Goal: Find specific page/section: Find specific page/section

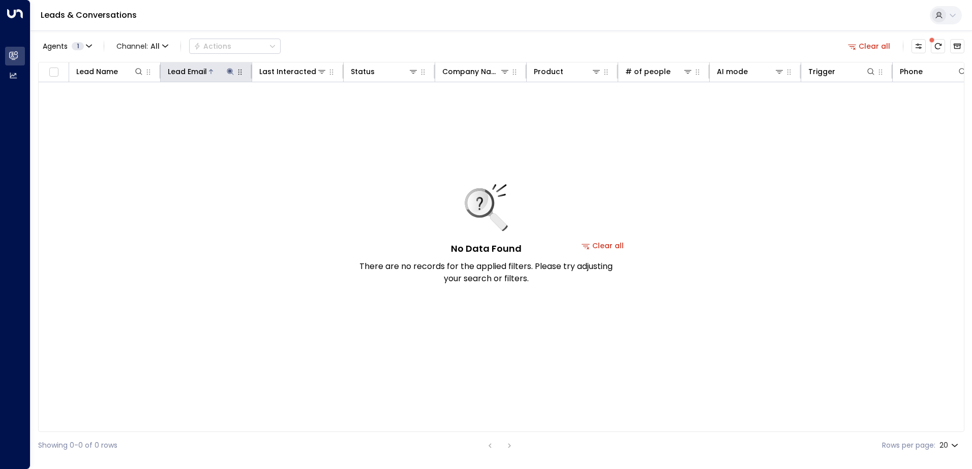
click at [230, 74] on icon at bounding box center [230, 71] width 7 height 7
click at [294, 108] on button "button" at bounding box center [293, 108] width 13 height 13
click at [207, 109] on input "text" at bounding box center [230, 108] width 140 height 19
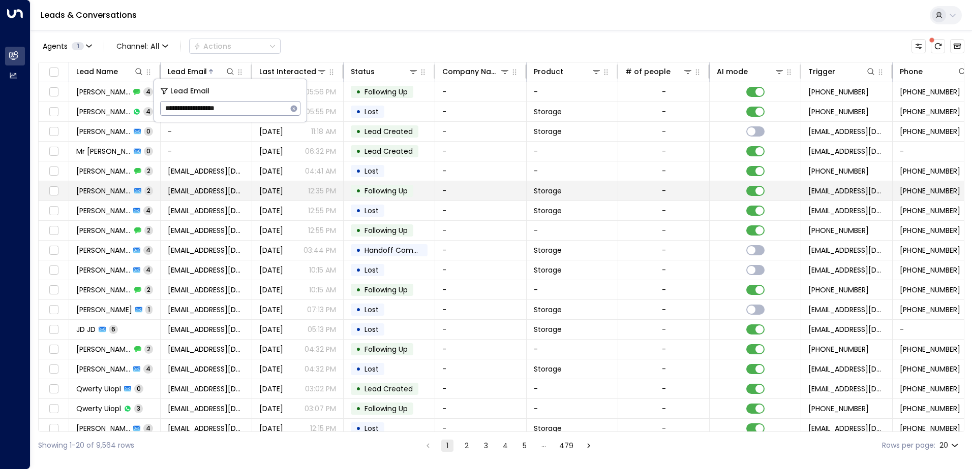
type input "**********"
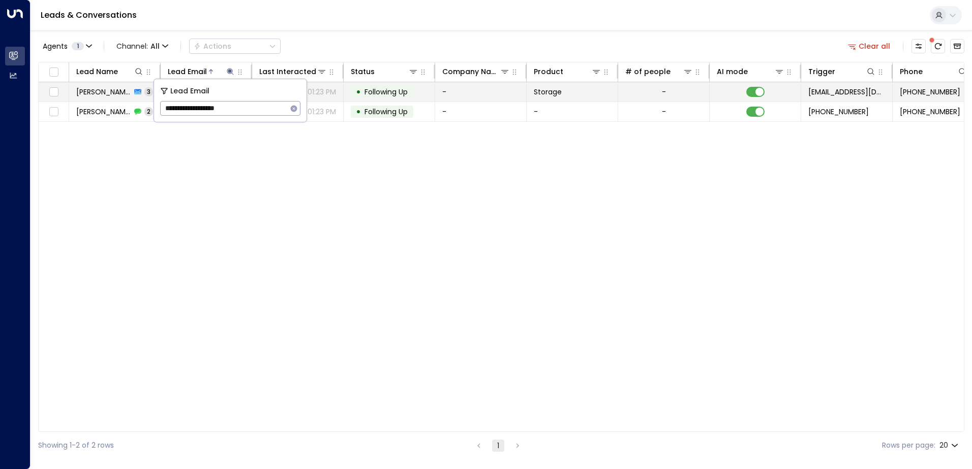
click at [467, 89] on td "-" at bounding box center [480, 91] width 91 height 19
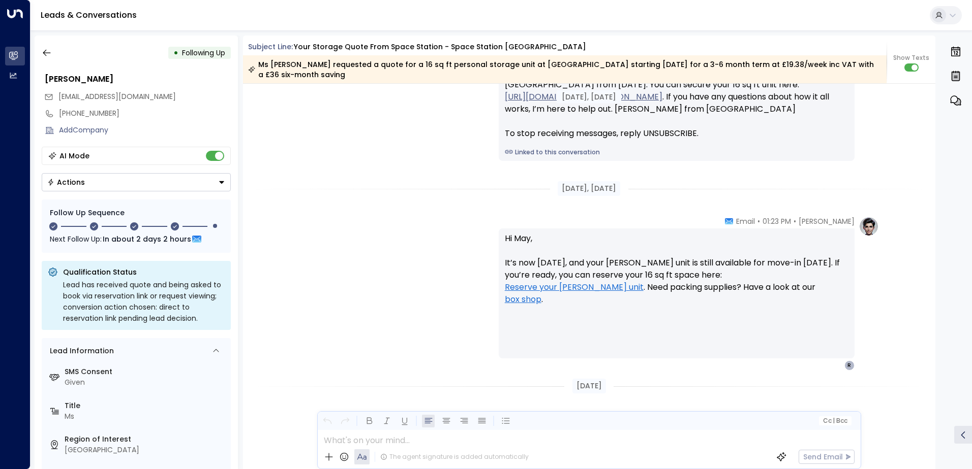
scroll to position [1063, 0]
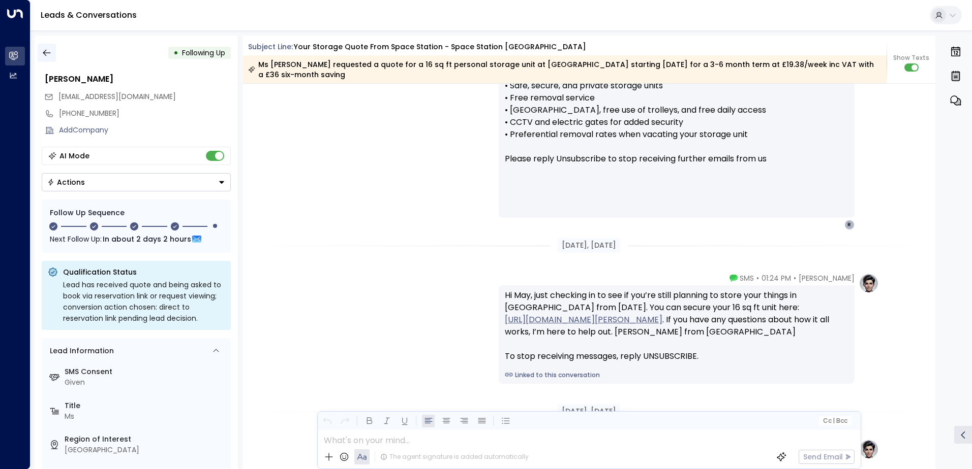
click at [45, 52] on icon "button" at bounding box center [47, 53] width 10 height 10
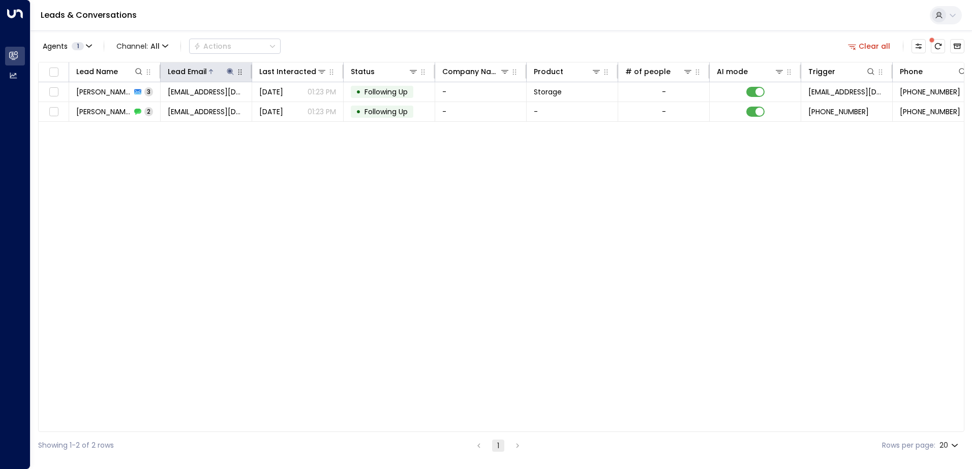
click at [230, 73] on icon at bounding box center [230, 72] width 8 height 8
click at [296, 109] on icon "button" at bounding box center [294, 108] width 7 height 7
click at [221, 111] on input "text" at bounding box center [230, 108] width 140 height 19
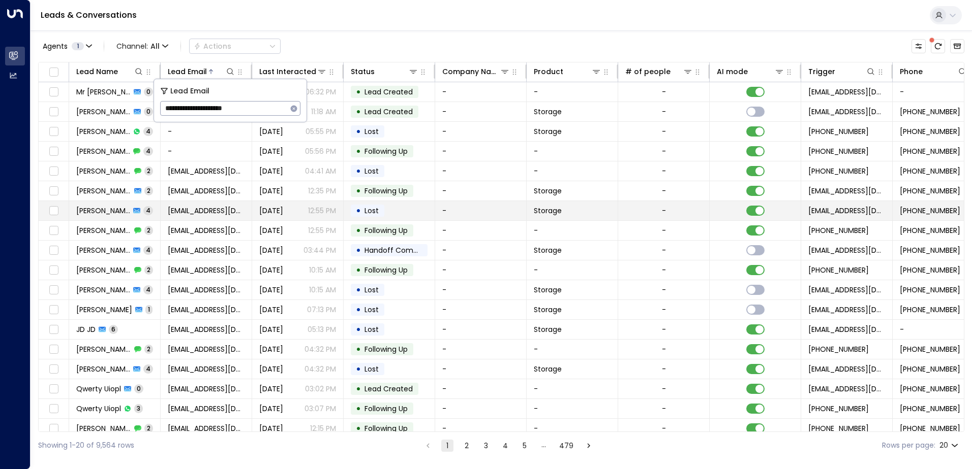
type input "**********"
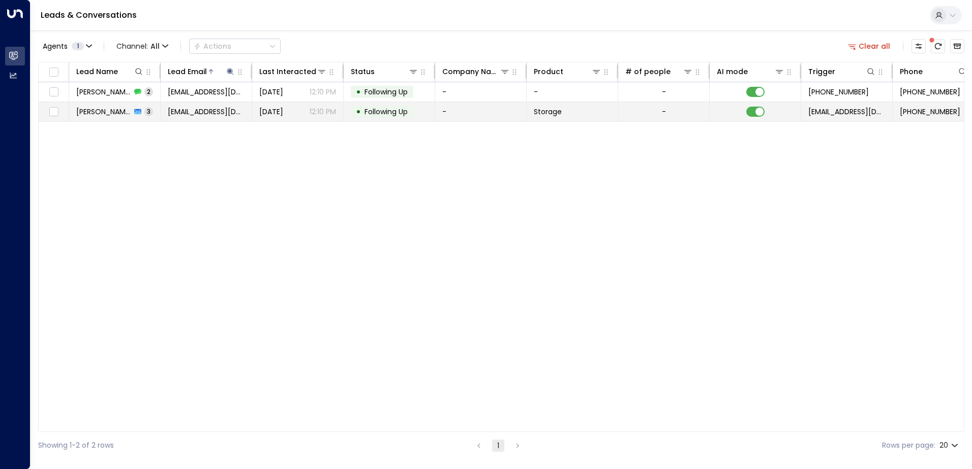
click at [476, 113] on td "-" at bounding box center [480, 111] width 91 height 19
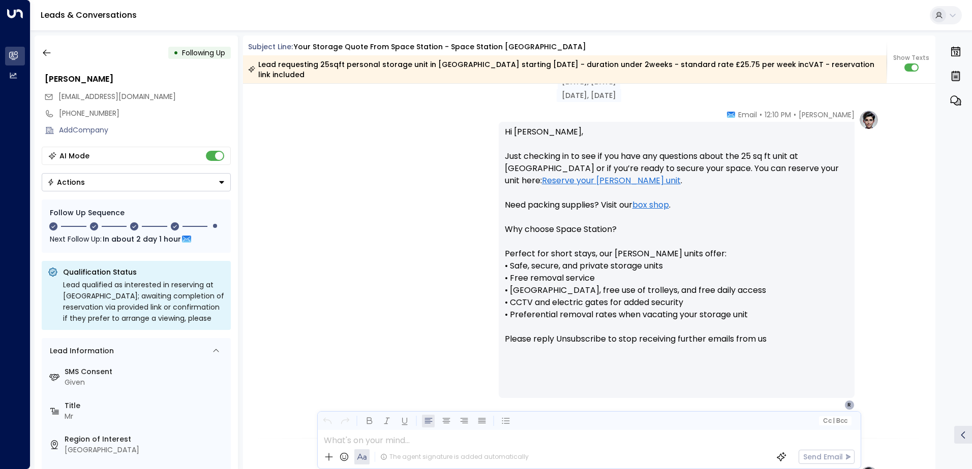
scroll to position [801, 0]
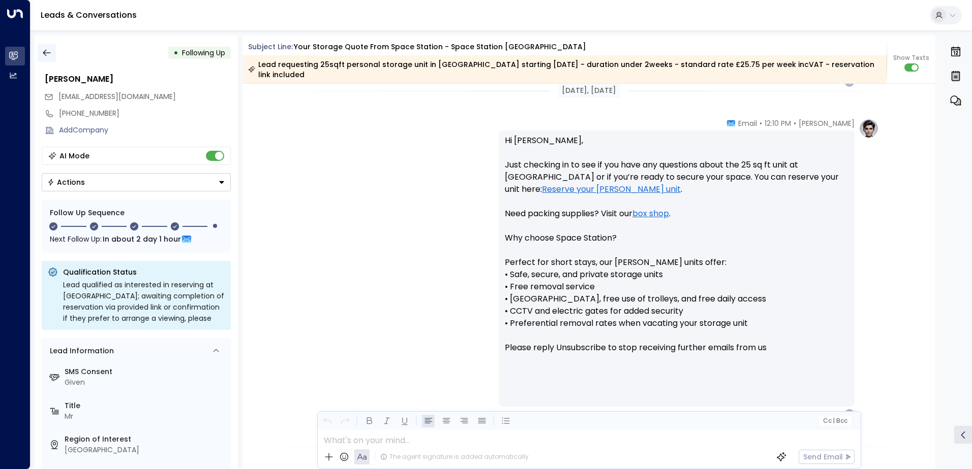
click at [45, 53] on icon "button" at bounding box center [47, 53] width 8 height 7
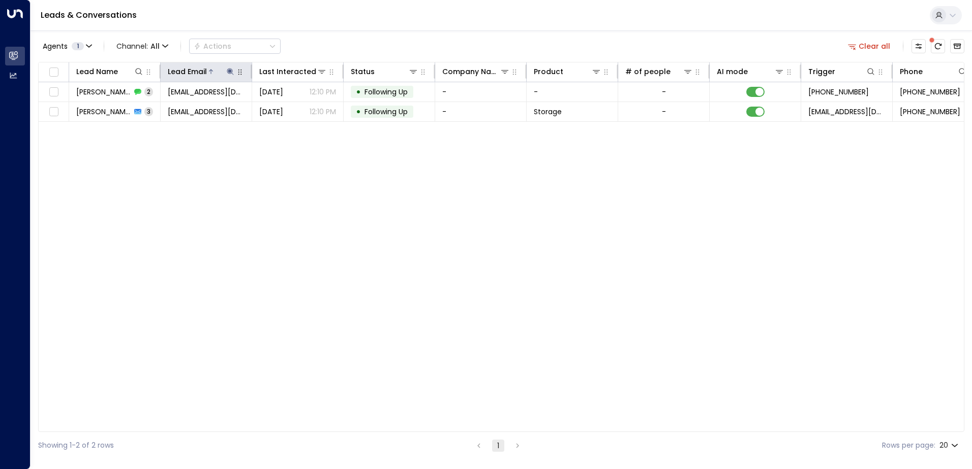
click at [227, 69] on icon at bounding box center [230, 72] width 8 height 8
click at [295, 109] on icon "button" at bounding box center [294, 109] width 8 height 8
click at [217, 111] on input "text" at bounding box center [230, 108] width 140 height 19
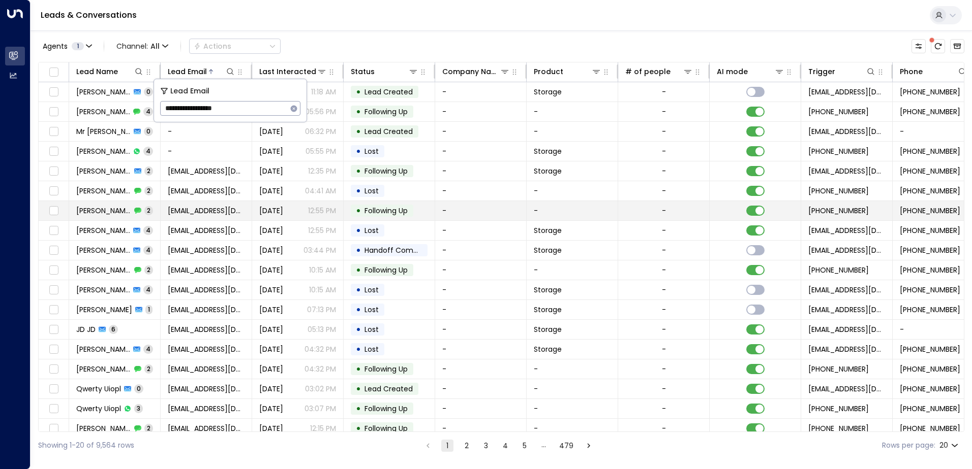
type input "**********"
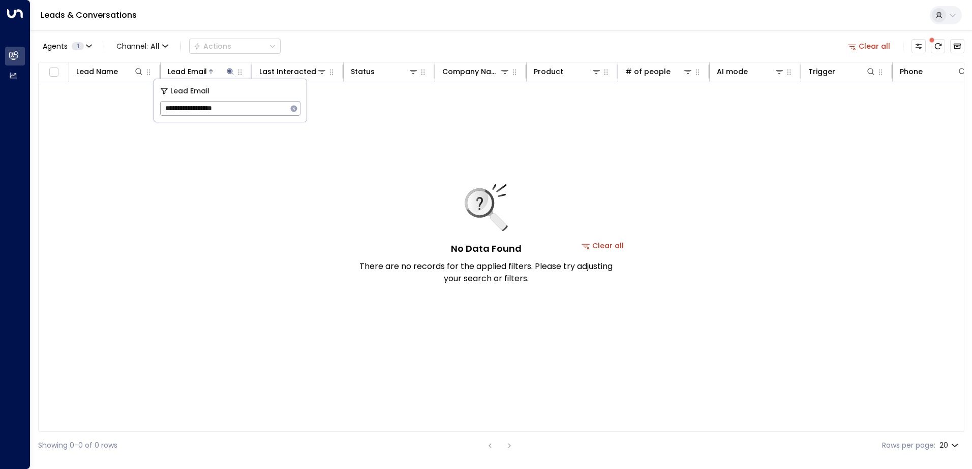
click at [292, 109] on icon "button" at bounding box center [294, 108] width 7 height 7
click at [201, 109] on input "text" at bounding box center [230, 108] width 140 height 19
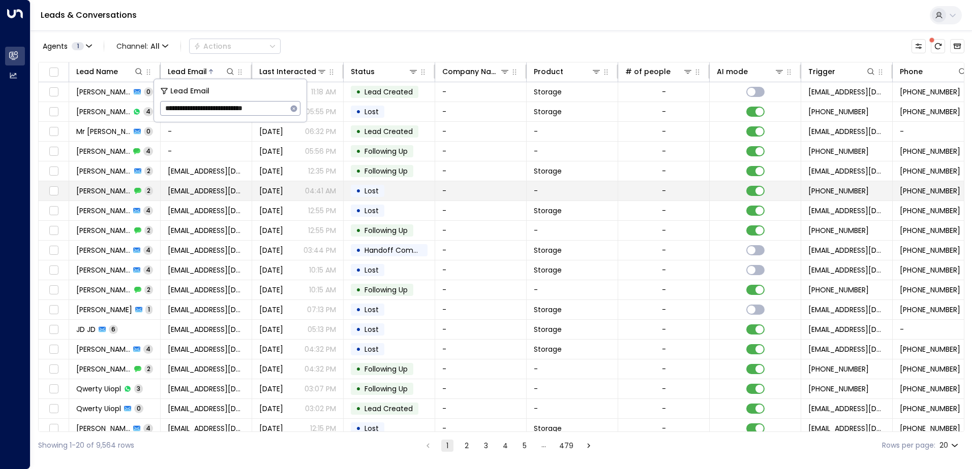
type input "**********"
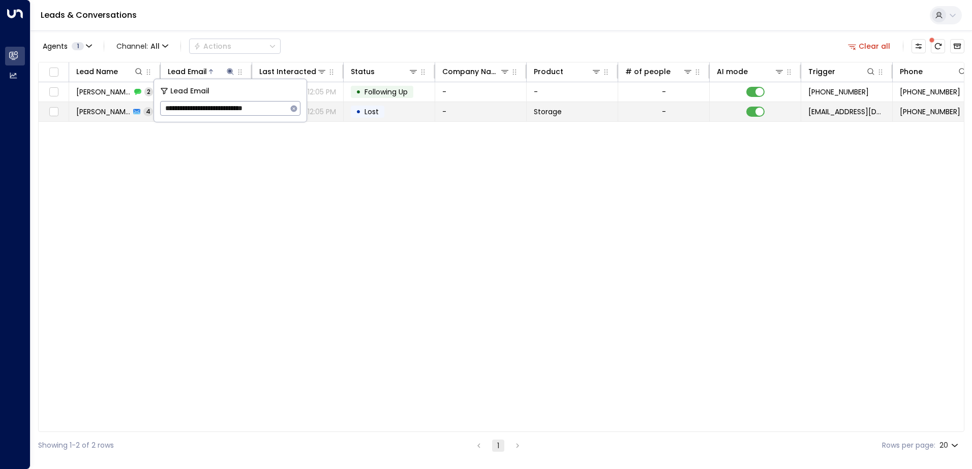
click at [405, 115] on td "• Lost" at bounding box center [388, 111] width 91 height 19
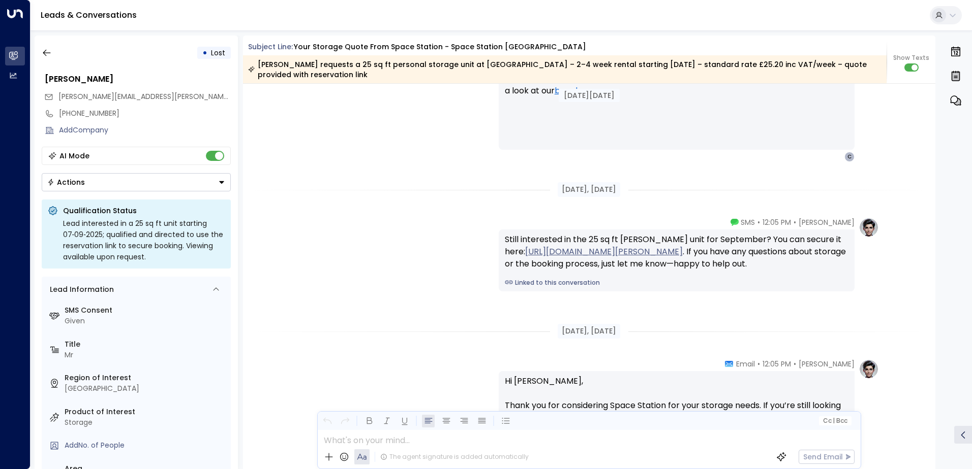
scroll to position [1531, 0]
